Goal: Find contact information: Find contact information

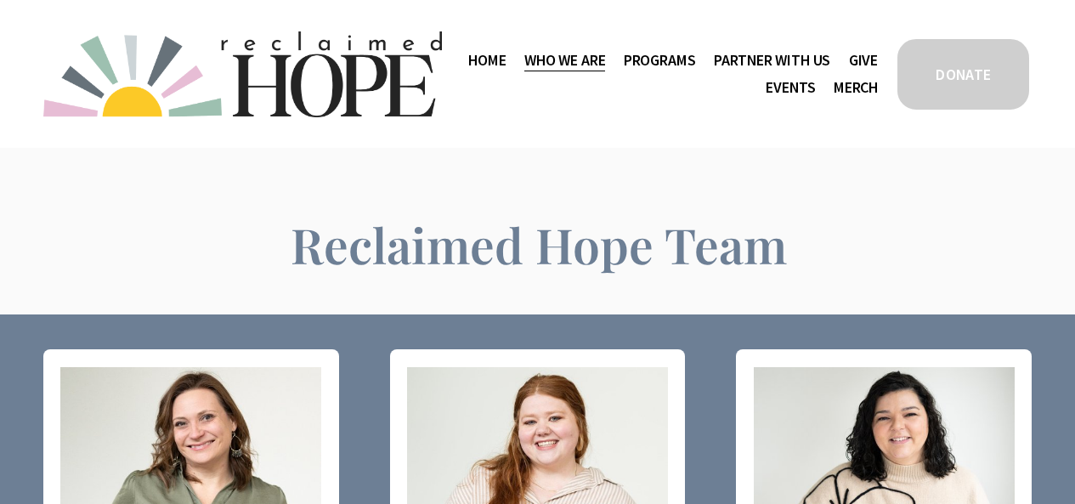
click at [0, 0] on span "Mission Partners" at bounding box center [0, 0] width 0 height 0
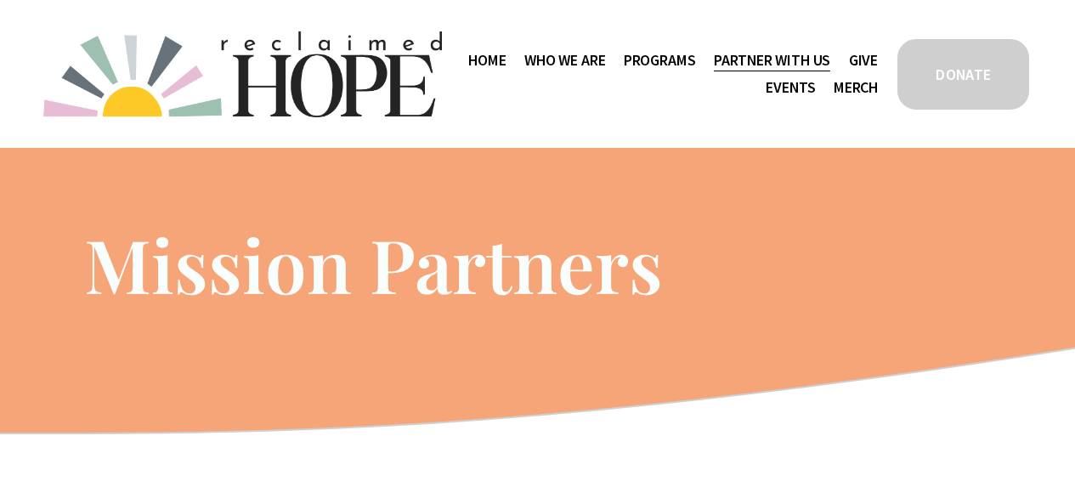
click at [506, 69] on link "Home" at bounding box center [486, 60] width 37 height 27
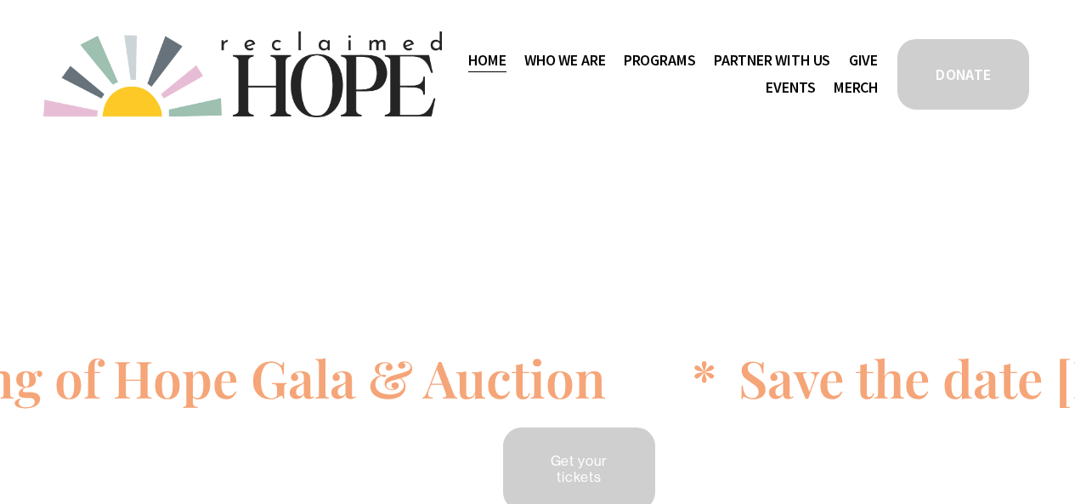
click at [0, 0] on span "Contact" at bounding box center [0, 0] width 0 height 0
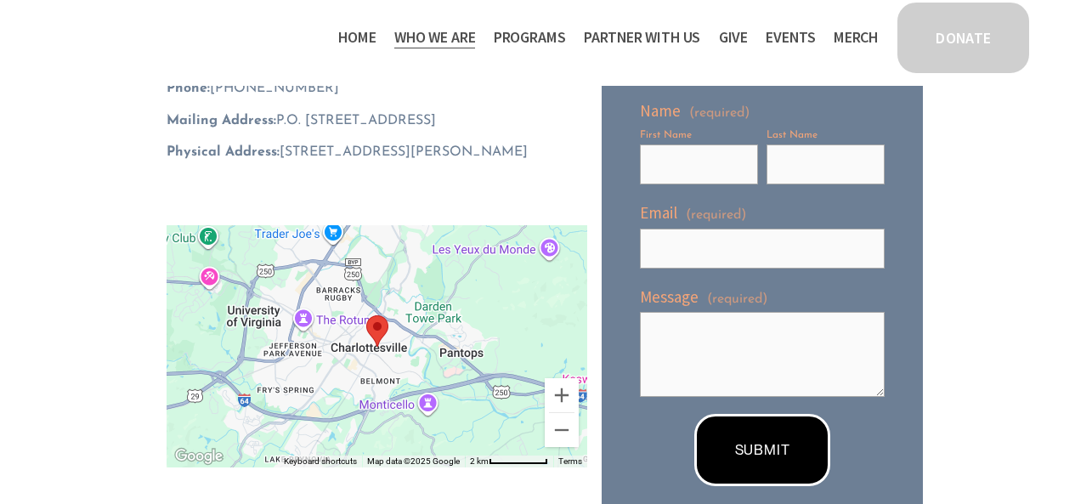
scroll to position [308, 0]
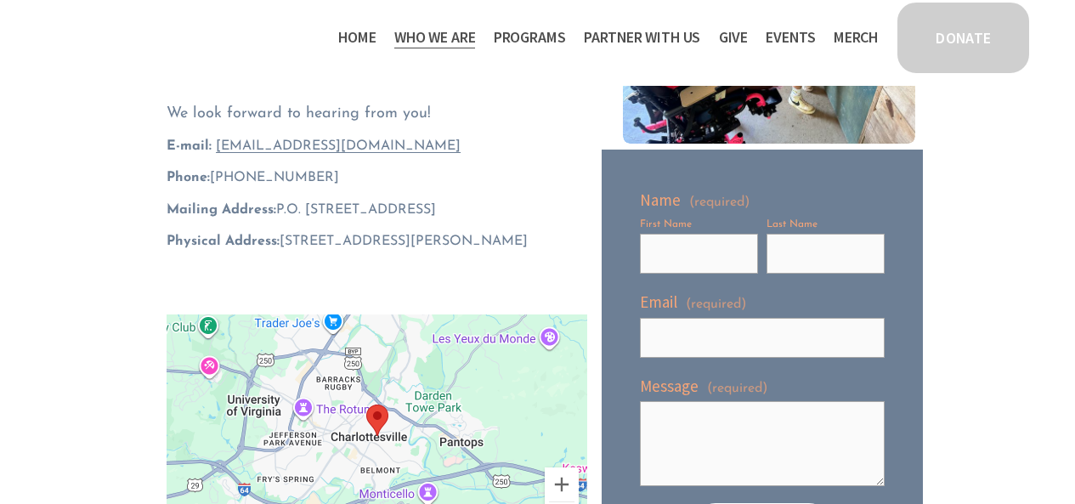
drag, startPoint x: 439, startPoint y: 155, endPoint x: 212, endPoint y: 152, distance: 226.9
click at [212, 152] on p "E-mail: hello@reclaimedhopeinitiative.org" at bounding box center [377, 146] width 421 height 19
copy span "hello@reclaimedhopeinitiative.org"
